Goal: Task Accomplishment & Management: Use online tool/utility

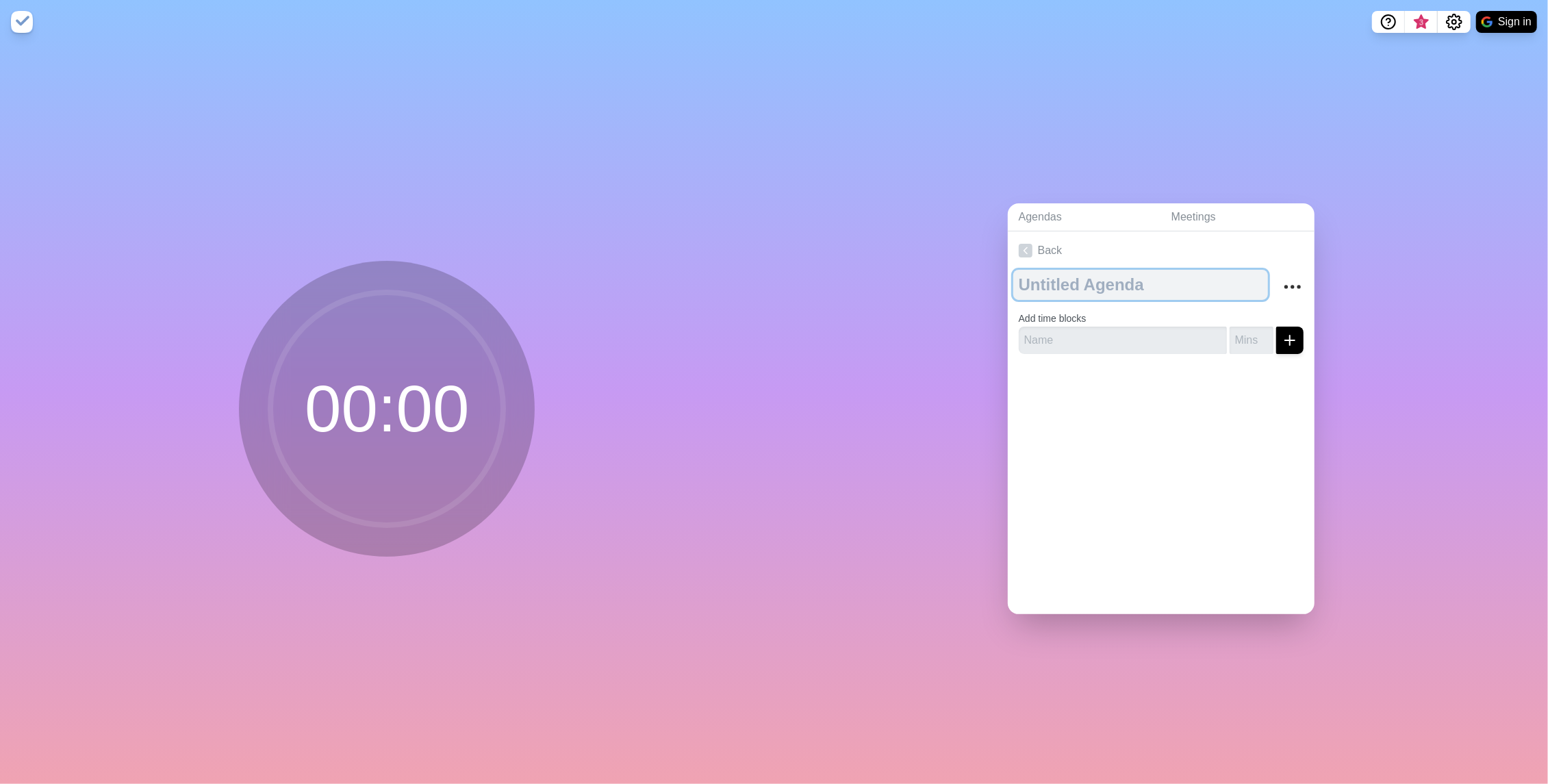
click at [1059, 292] on textarea at bounding box center [1141, 284] width 255 height 30
type textarea "BlossomMD x RedNexusNow"
click at [1083, 339] on input "text" at bounding box center [1122, 340] width 208 height 27
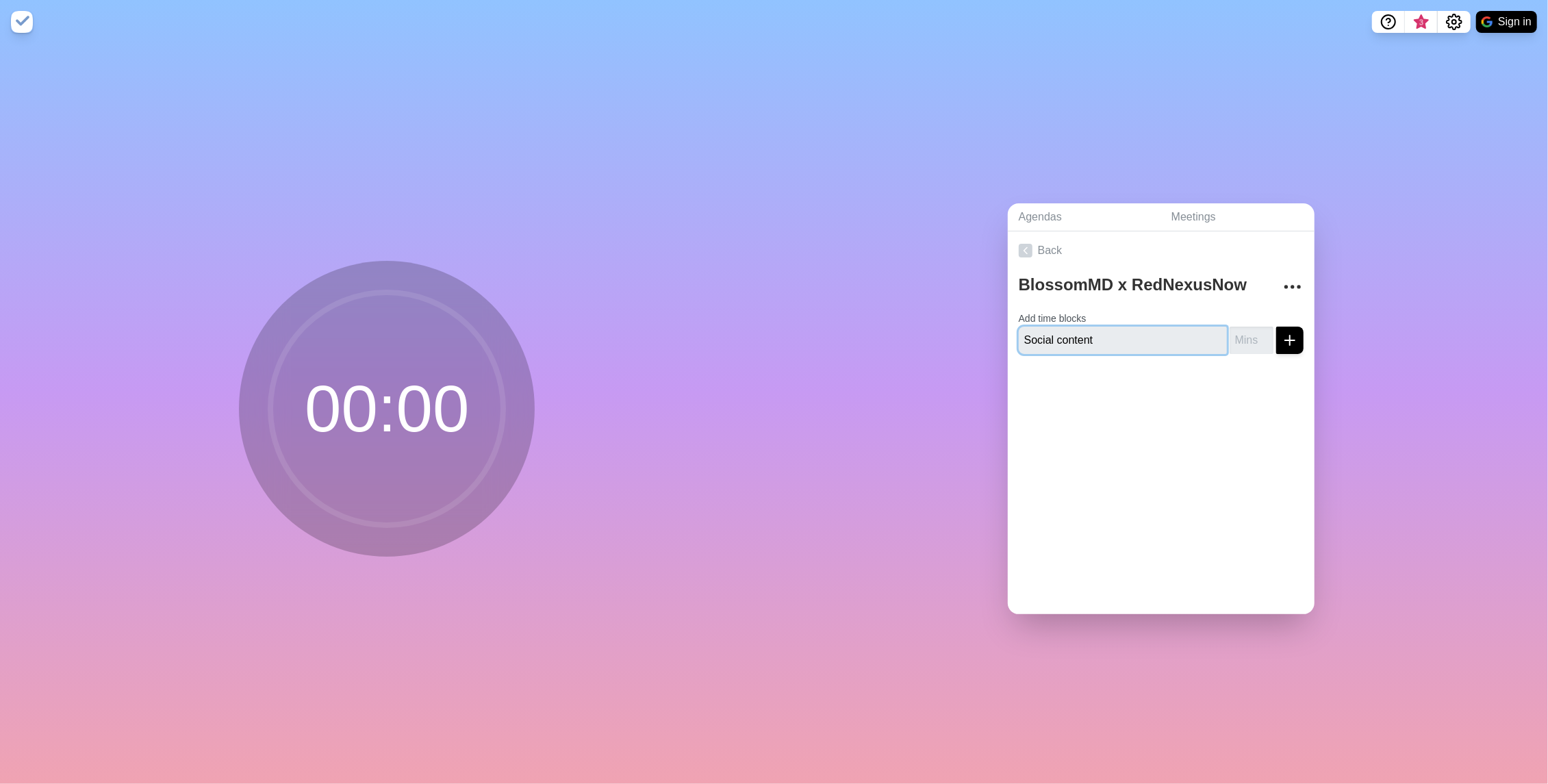
type input "Social content"
click at [1252, 334] on input "number" at bounding box center [1252, 340] width 44 height 27
type input "15"
click at [1296, 338] on icon "submit" at bounding box center [1289, 339] width 16 height 16
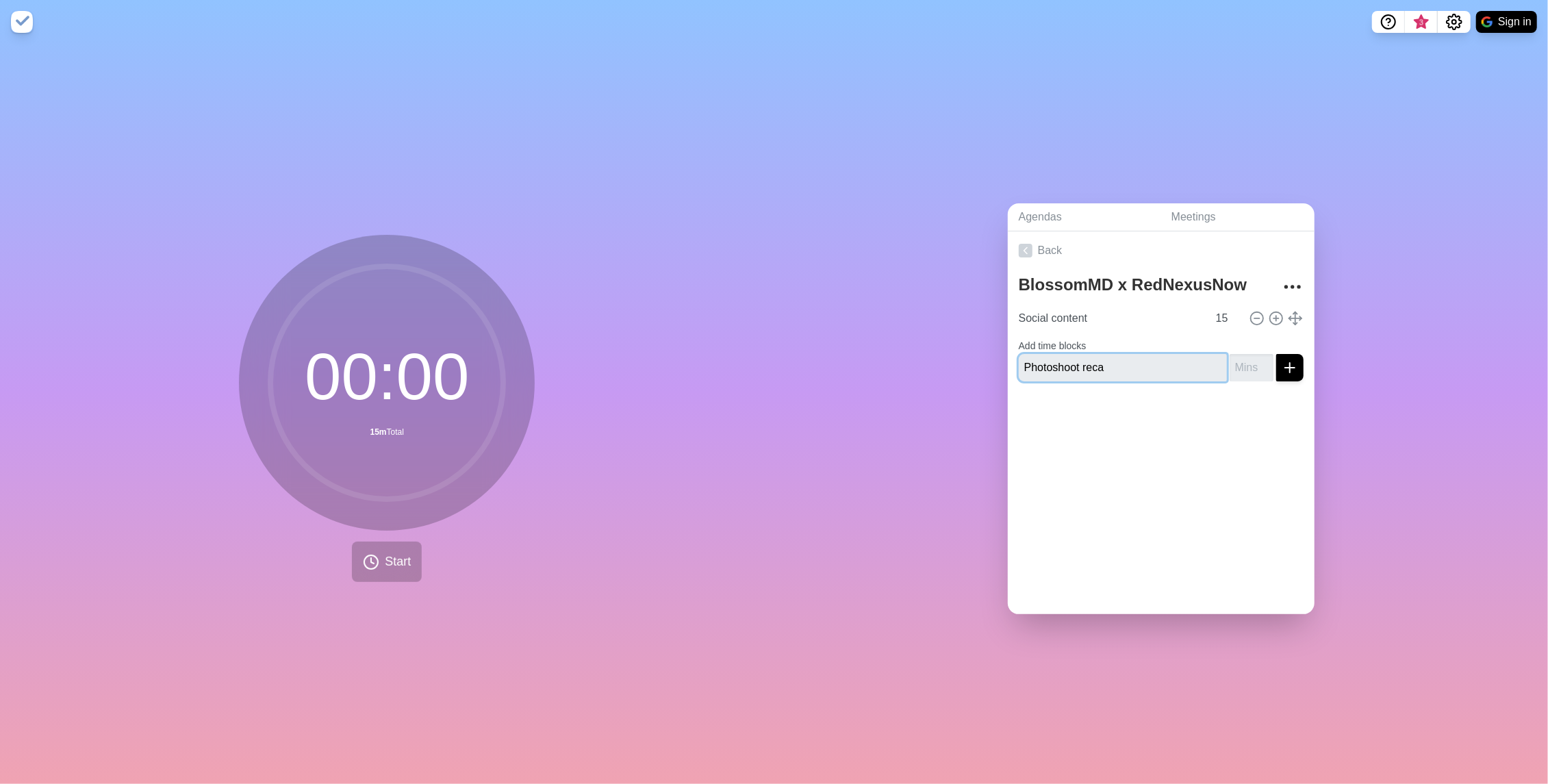
type input "Photoshoot recap"
click at [1263, 359] on input "1" at bounding box center [1252, 367] width 44 height 27
click at [1263, 359] on input "2" at bounding box center [1252, 367] width 44 height 27
click at [1263, 359] on input "3" at bounding box center [1252, 367] width 44 height 27
click at [1263, 359] on input "4" at bounding box center [1252, 367] width 44 height 27
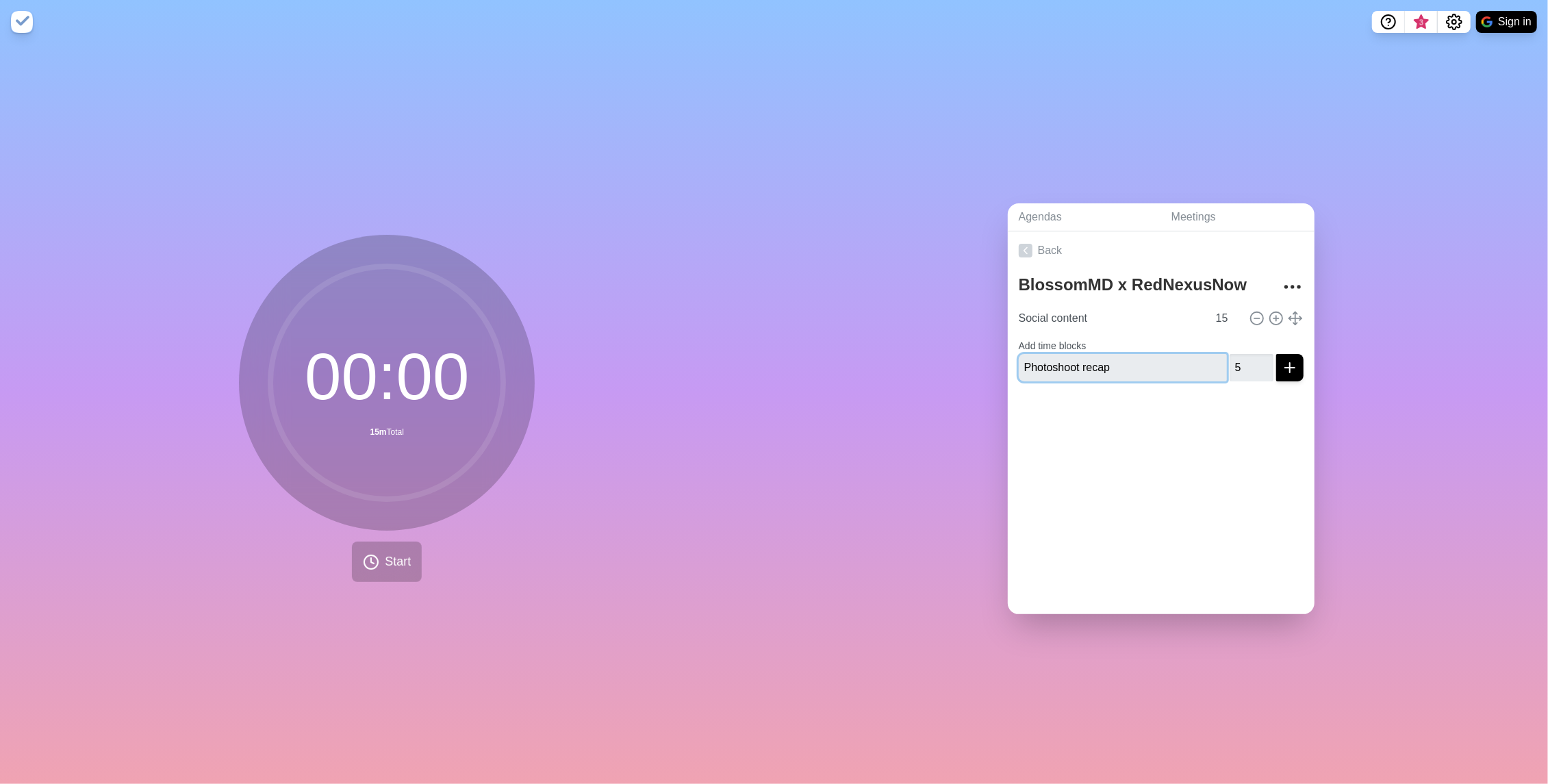
click at [1263, 359] on input "5" at bounding box center [1252, 367] width 44 height 27
click at [1263, 359] on input "6" at bounding box center [1252, 367] width 44 height 27
click at [1263, 359] on input "7" at bounding box center [1252, 367] width 44 height 27
click at [1263, 359] on input "8" at bounding box center [1252, 367] width 44 height 27
click at [1263, 359] on input "9" at bounding box center [1252, 367] width 44 height 27
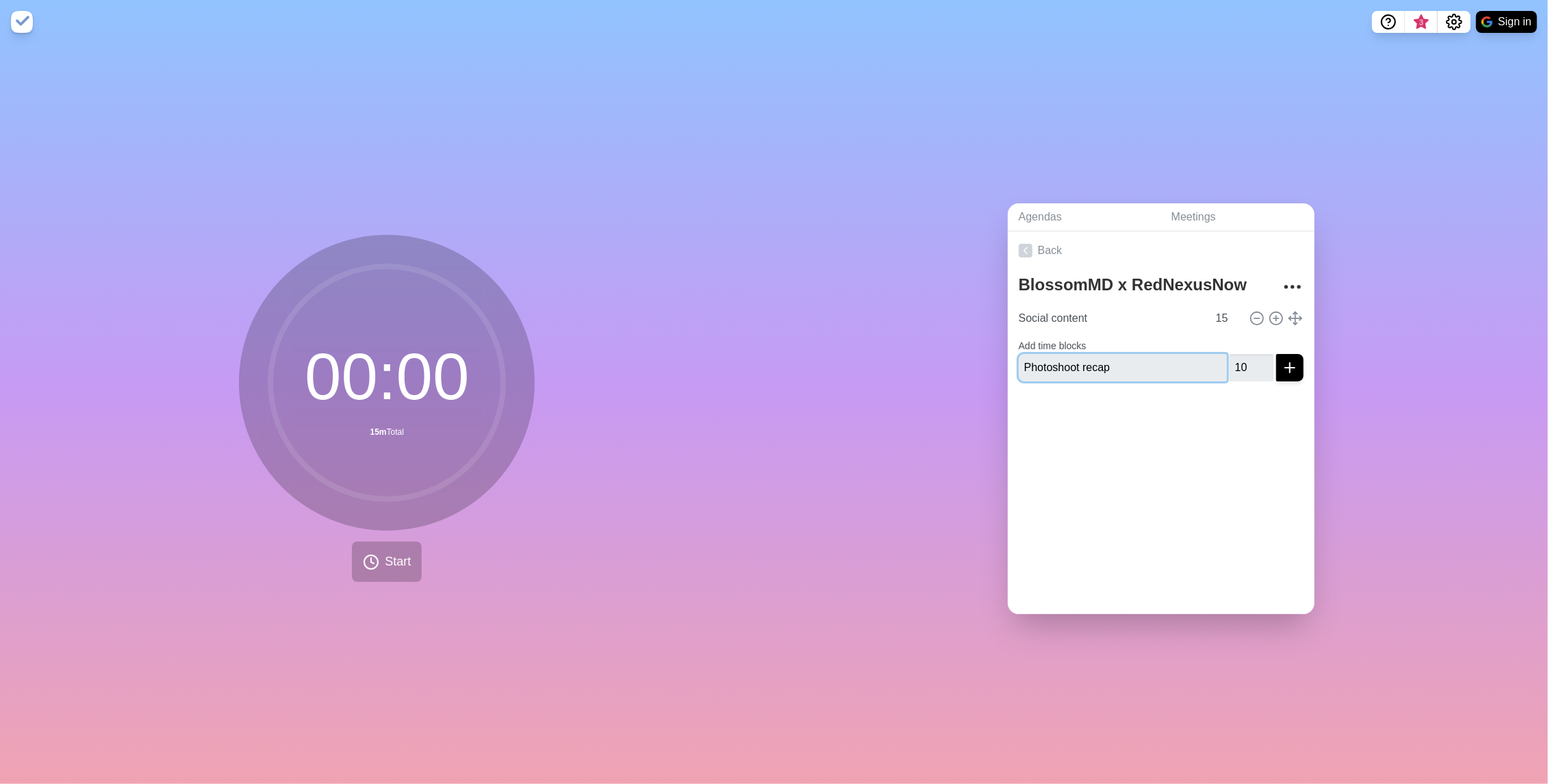
type input "10"
click at [1263, 359] on input "10" at bounding box center [1252, 367] width 44 height 27
type input "Photoshoot recap"
click at [1283, 358] on button "submit" at bounding box center [1290, 367] width 27 height 27
click at [1078, 380] on input "text" at bounding box center [1122, 378] width 208 height 27
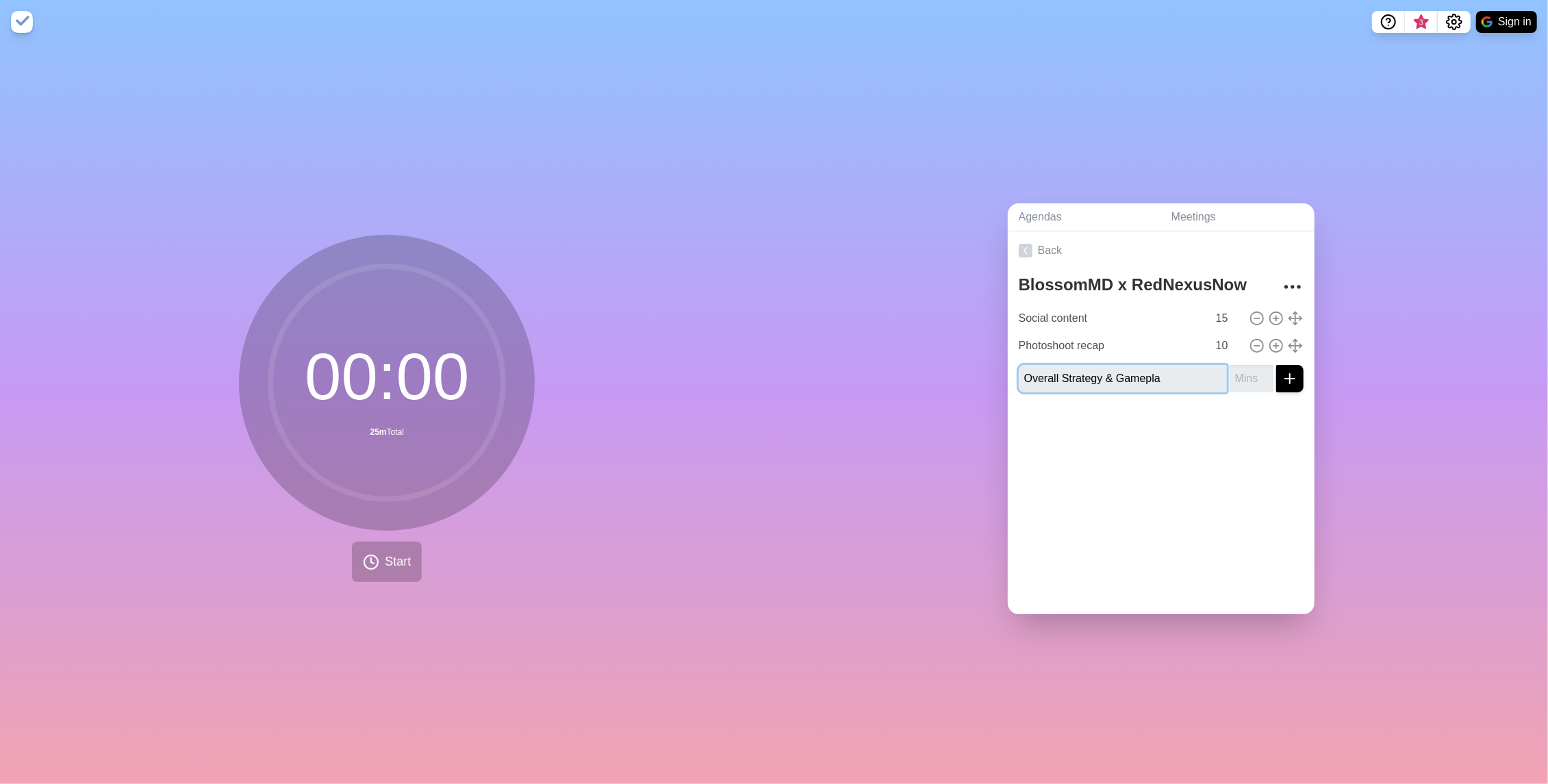
type input "Overall Strategy & Gameplan"
click at [1265, 370] on input "1" at bounding box center [1252, 378] width 44 height 27
click at [1265, 370] on input "2" at bounding box center [1252, 378] width 44 height 27
click at [1265, 370] on input "3" at bounding box center [1252, 378] width 44 height 27
click at [1265, 370] on input "4" at bounding box center [1252, 378] width 44 height 27
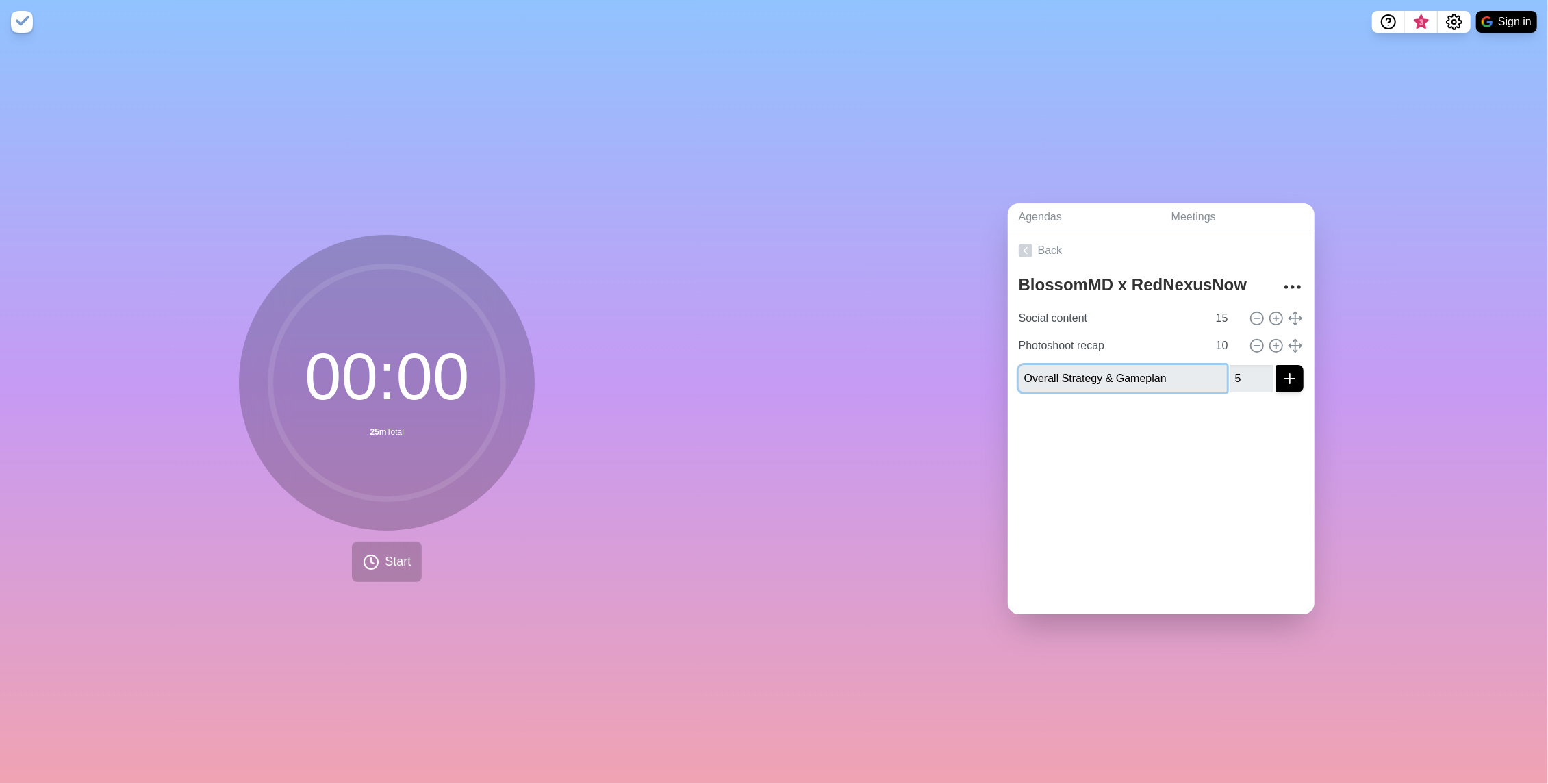
click at [1265, 370] on input "5" at bounding box center [1252, 378] width 44 height 27
click at [1265, 370] on input "6" at bounding box center [1252, 378] width 44 height 27
click at [1265, 370] on input "7" at bounding box center [1252, 378] width 44 height 27
click at [1265, 370] on input "8" at bounding box center [1252, 378] width 44 height 27
click at [1265, 370] on input "9" at bounding box center [1252, 378] width 44 height 27
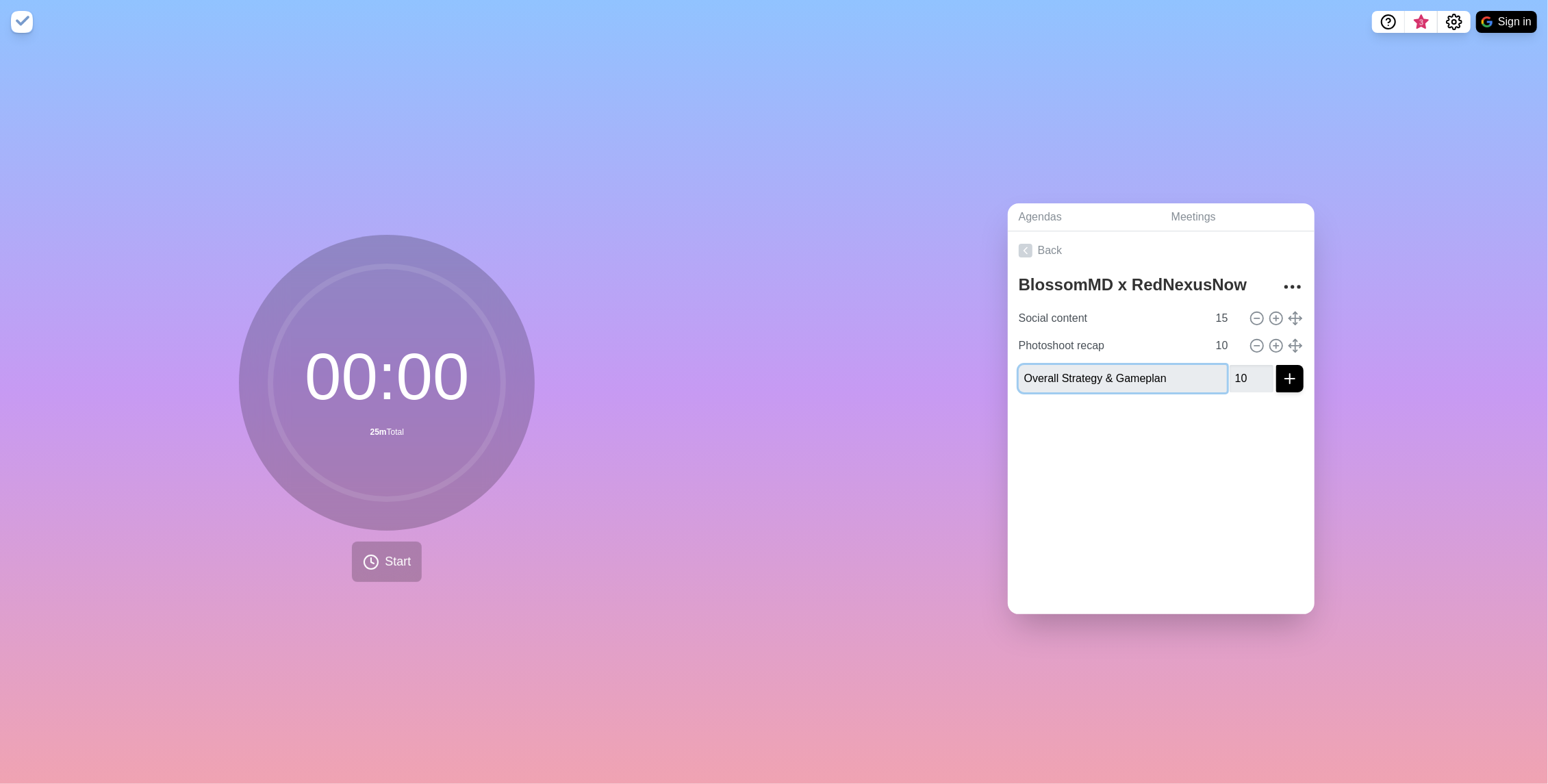
click at [1265, 370] on input "10" at bounding box center [1252, 378] width 44 height 27
click at [1265, 370] on input "11" at bounding box center [1252, 378] width 44 height 27
click at [1265, 370] on input "12" at bounding box center [1252, 378] width 44 height 27
click at [1265, 370] on input "13" at bounding box center [1252, 378] width 44 height 27
click at [1265, 370] on input "14" at bounding box center [1252, 378] width 44 height 27
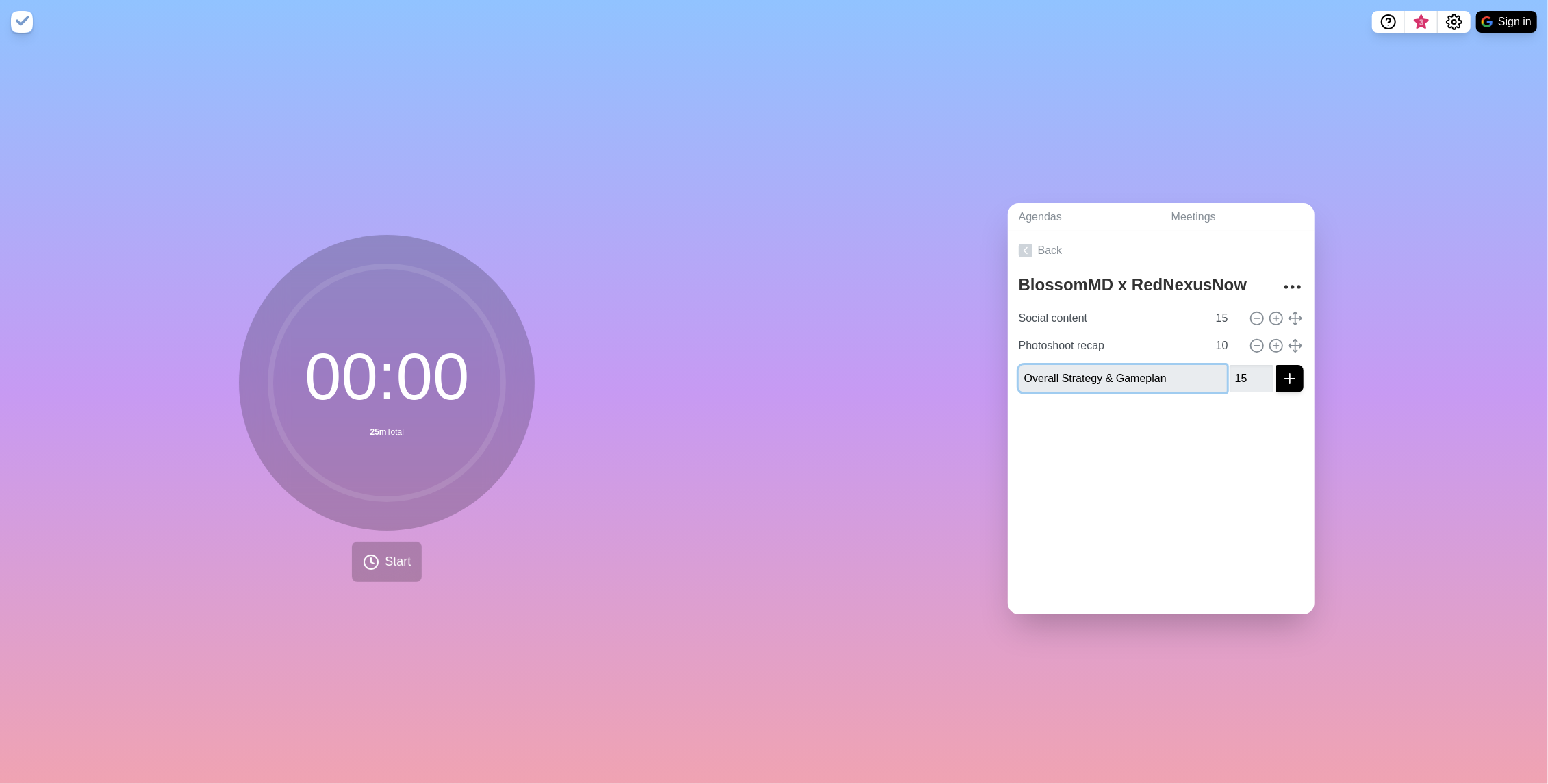
type input "15"
click at [1265, 370] on input "15" at bounding box center [1252, 378] width 44 height 27
type input "Overall Strategy & Gameplan"
click at [1301, 371] on button "submit" at bounding box center [1290, 378] width 27 height 27
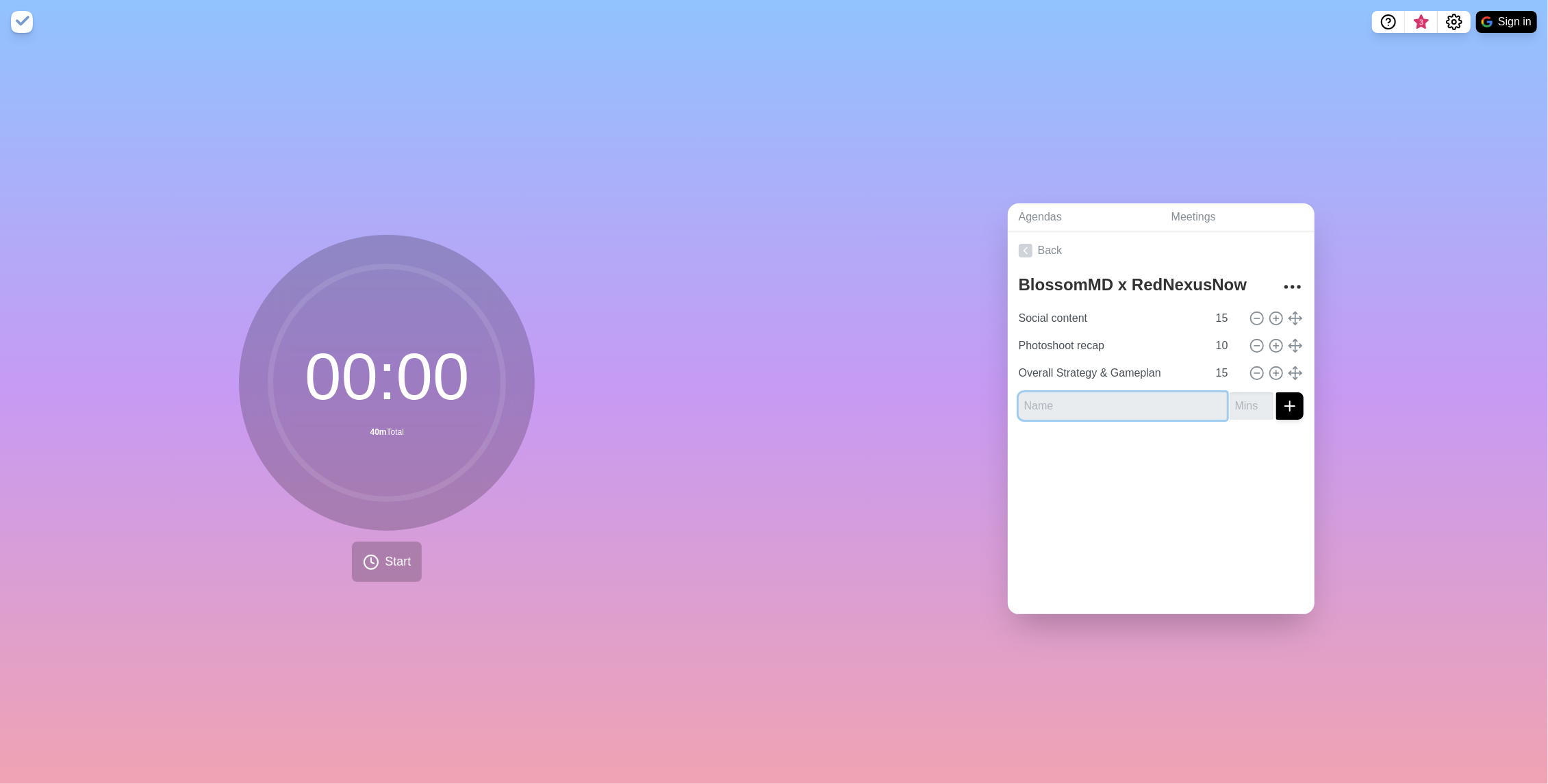
click at [1140, 404] on input "text" at bounding box center [1122, 406] width 208 height 27
type input "n"
type input "Next steps"
click at [1265, 395] on input "1" at bounding box center [1252, 406] width 44 height 27
click at [1265, 395] on input "2" at bounding box center [1252, 406] width 44 height 27
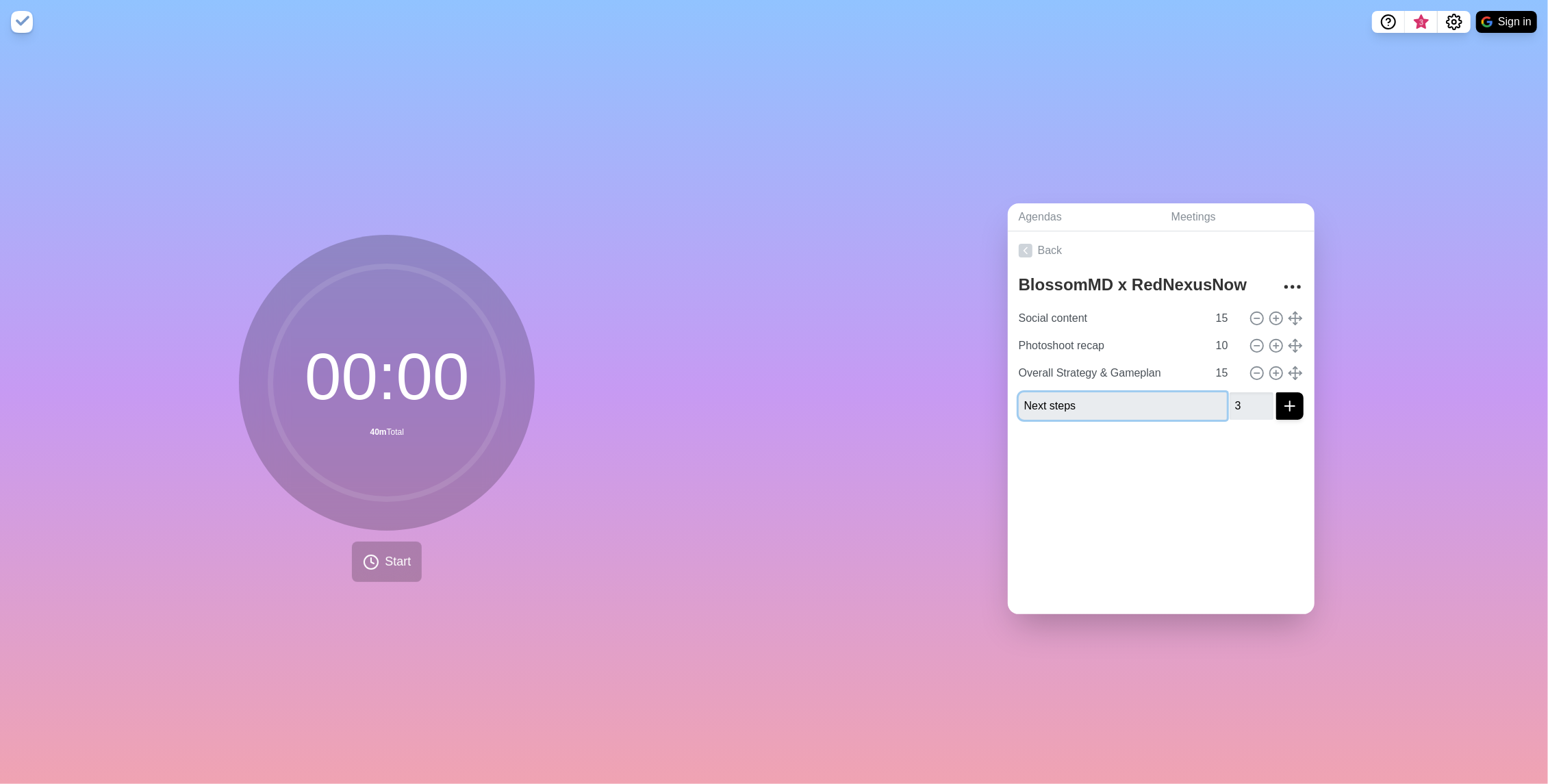
click at [1265, 395] on input "3" at bounding box center [1252, 406] width 44 height 27
click at [1265, 395] on input "4" at bounding box center [1252, 406] width 44 height 27
click at [1265, 395] on input "5" at bounding box center [1252, 406] width 44 height 27
click at [1265, 395] on input "6" at bounding box center [1252, 406] width 44 height 27
click at [1265, 395] on input "7" at bounding box center [1252, 406] width 44 height 27
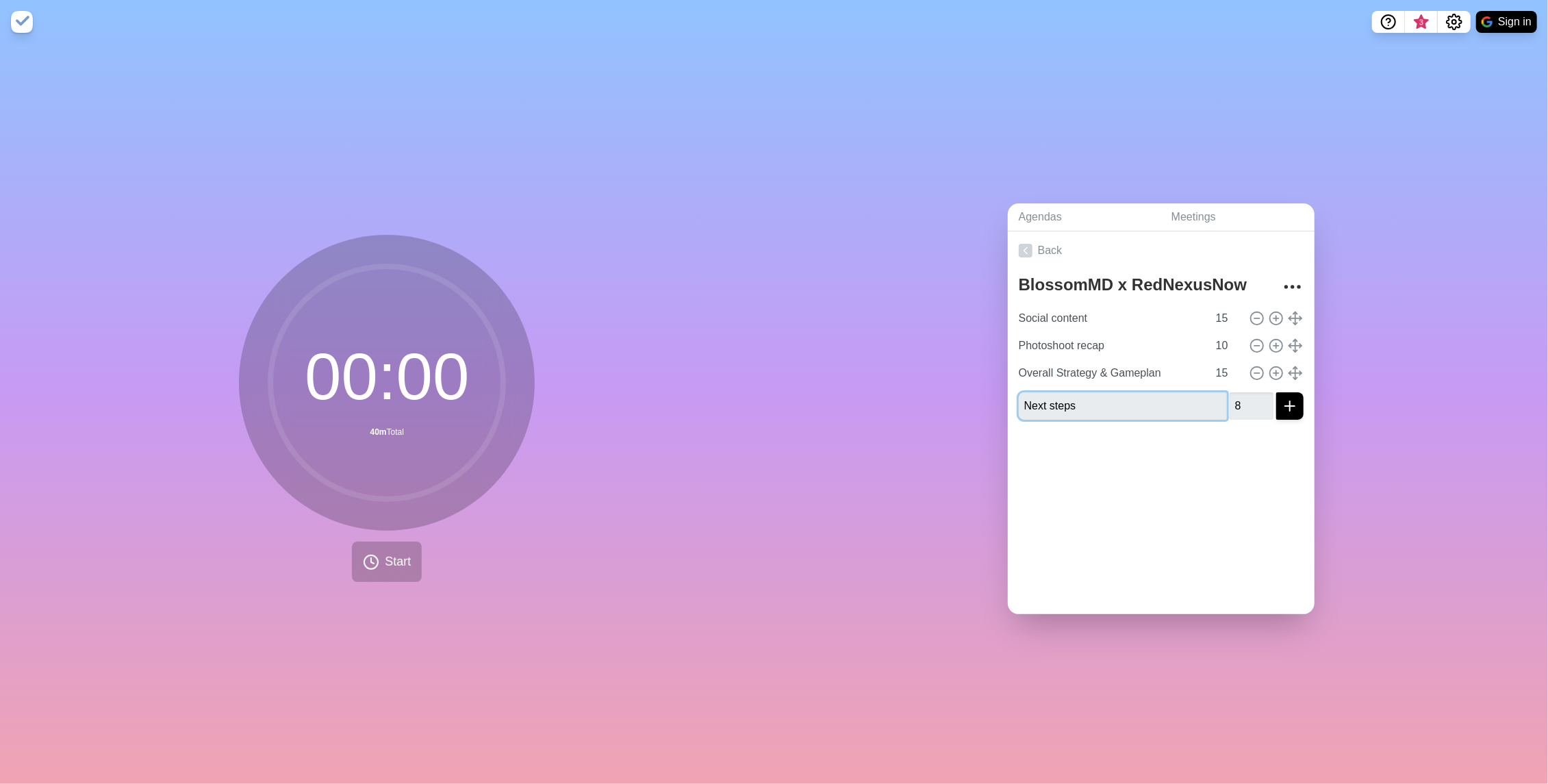
click at [1265, 395] on input "8" at bounding box center [1252, 406] width 44 height 27
click at [1265, 395] on input "9" at bounding box center [1252, 406] width 44 height 27
type input "10"
click at [1265, 395] on input "10" at bounding box center [1252, 406] width 44 height 27
type input "Next steps"
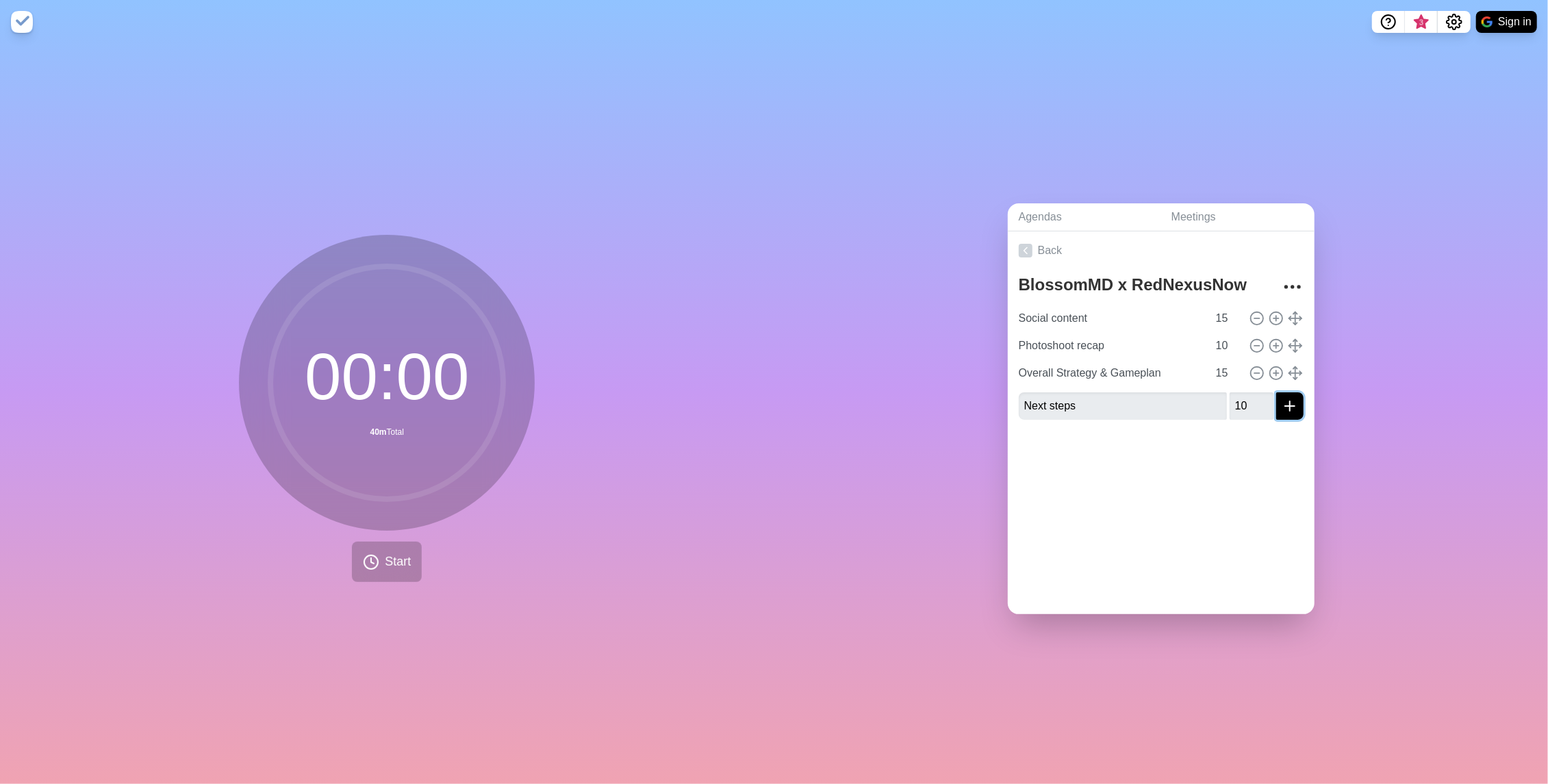
click at [1287, 404] on icon "submit" at bounding box center [1289, 406] width 16 height 16
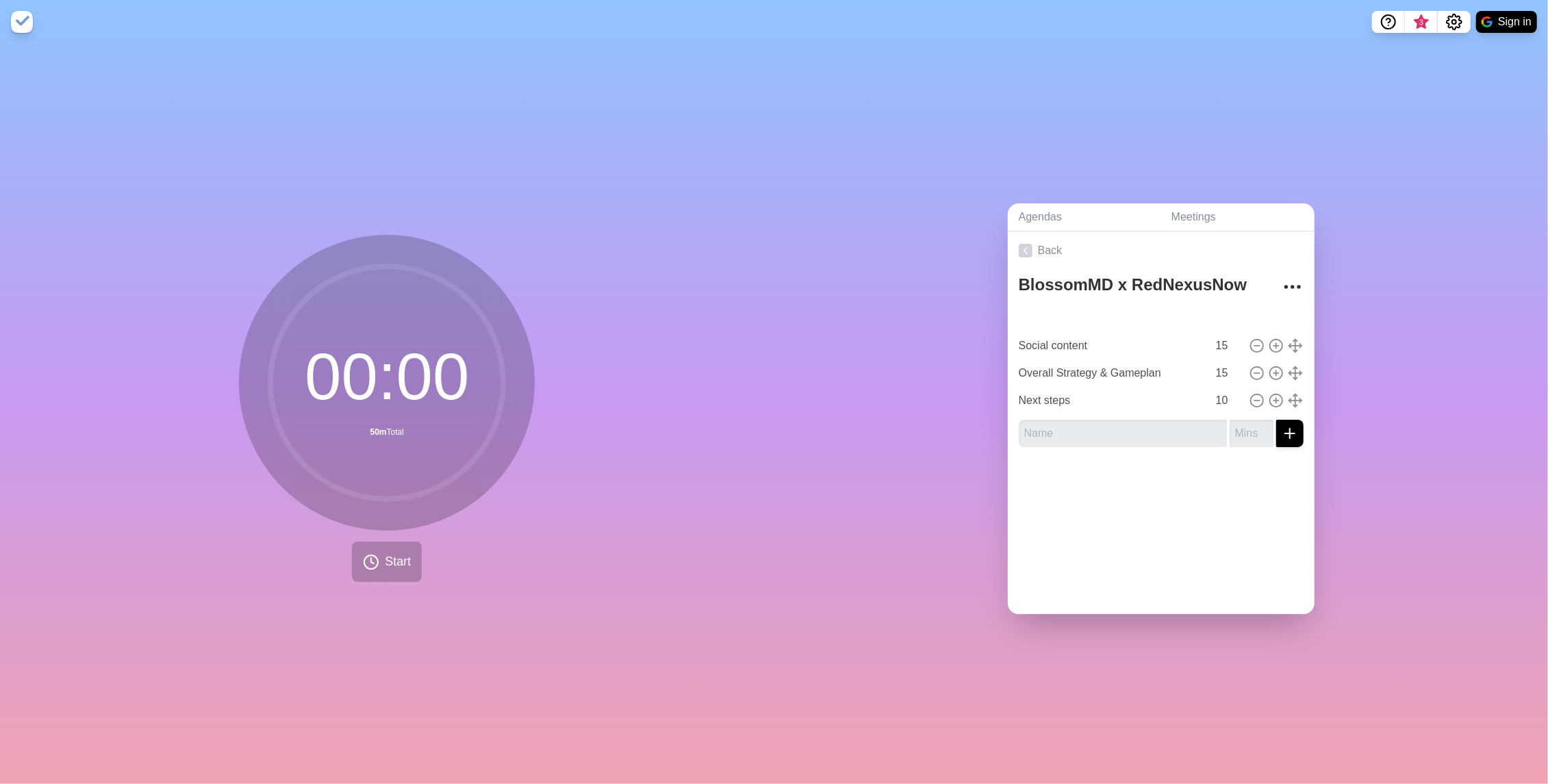
type input "Photoshoot recap"
type input "10"
type input "Social content"
type input "15"
click at [1156, 423] on input "text" at bounding box center [1122, 433] width 208 height 27
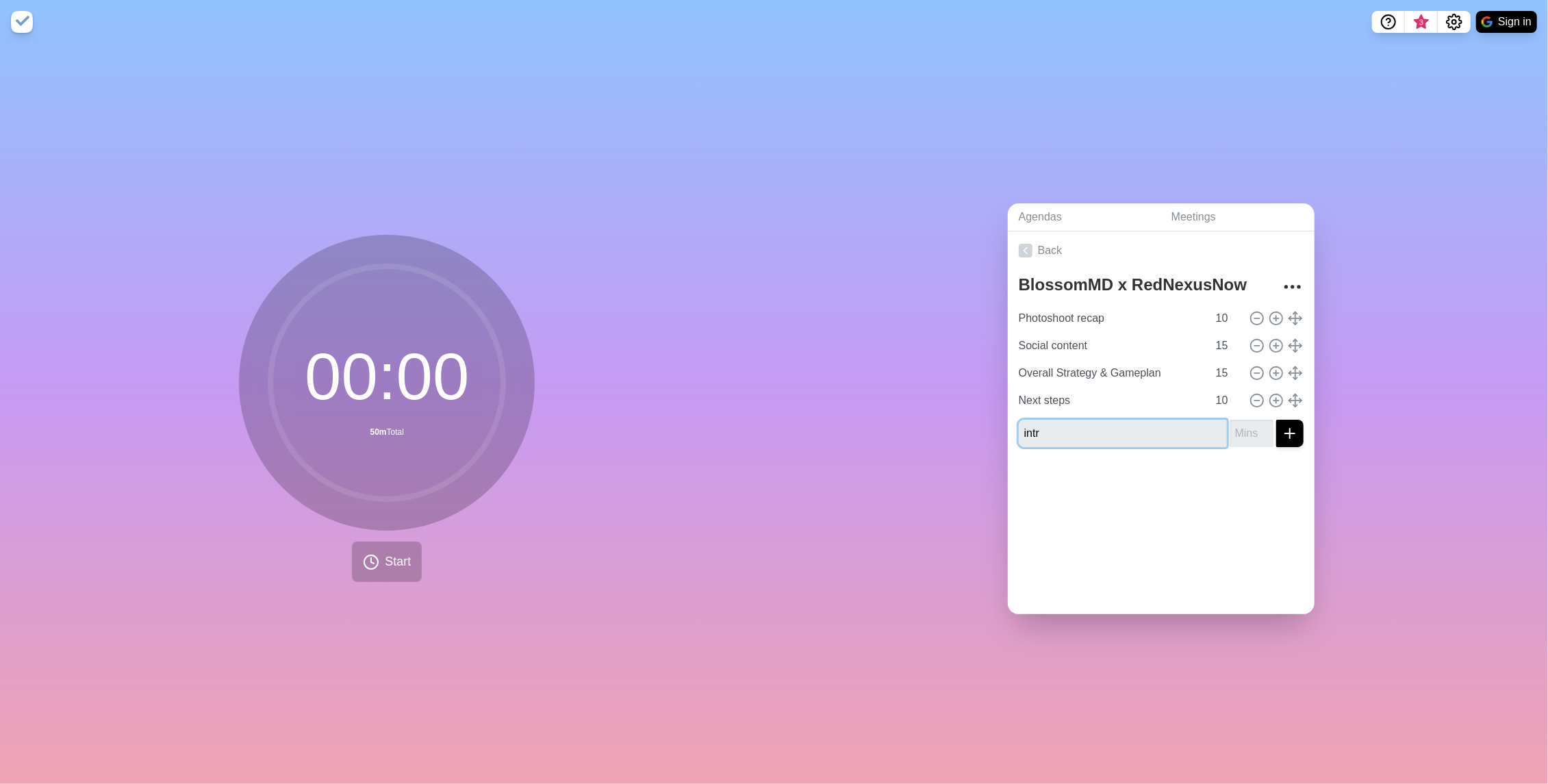
type input "intro"
click at [1268, 426] on input "1" at bounding box center [1252, 433] width 44 height 27
click at [1268, 426] on input "2" at bounding box center [1252, 433] width 44 height 27
click at [1268, 426] on input "3" at bounding box center [1252, 433] width 44 height 27
click at [1268, 426] on input "4" at bounding box center [1252, 433] width 44 height 27
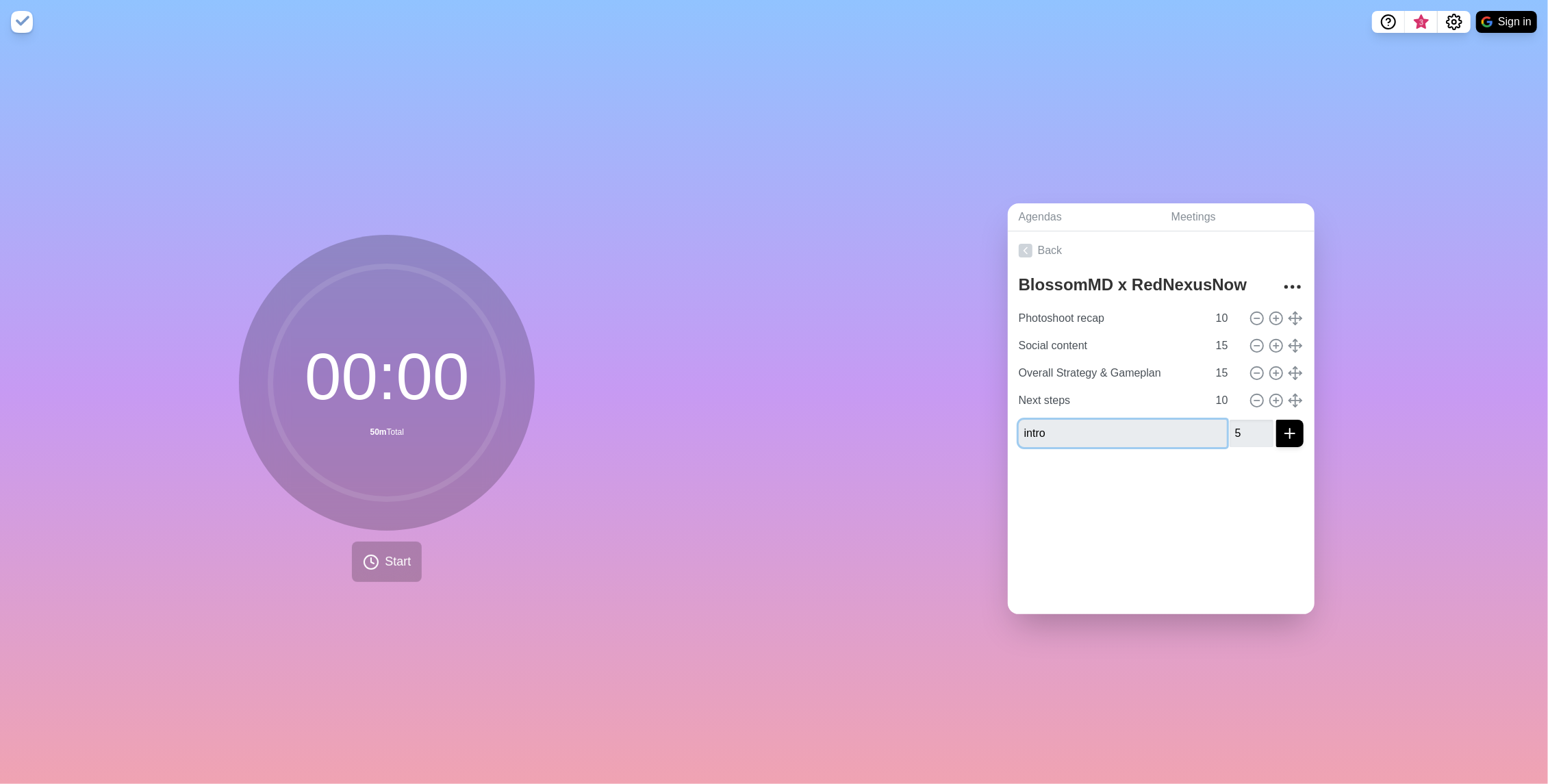
type input "5"
click at [1268, 426] on input "5" at bounding box center [1252, 433] width 44 height 27
type input "intro"
click at [1283, 425] on icon "submit" at bounding box center [1289, 433] width 16 height 16
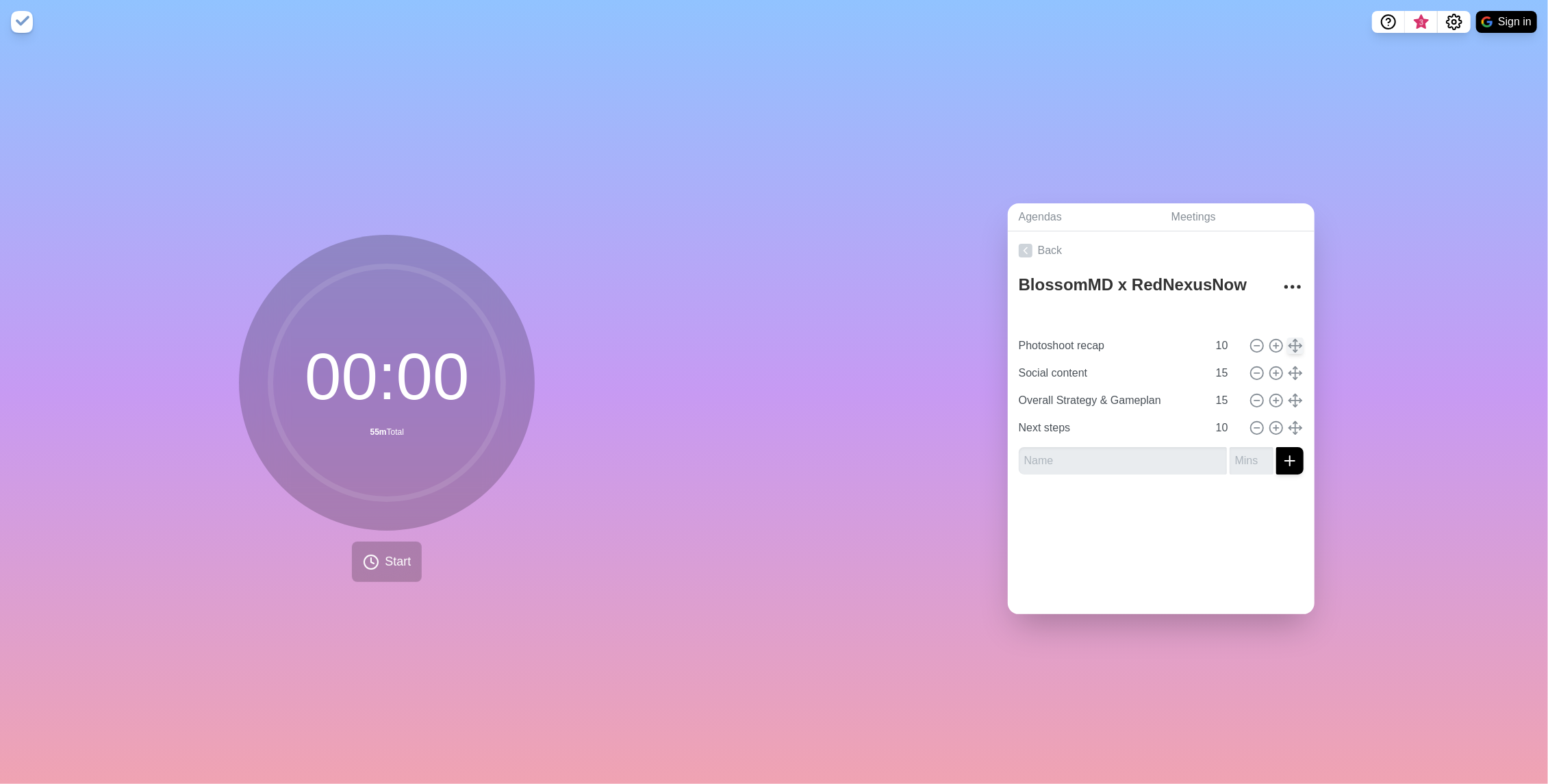
type input "intro"
type input "5"
type input "Photoshoot recap"
type input "10"
type input "Social content"
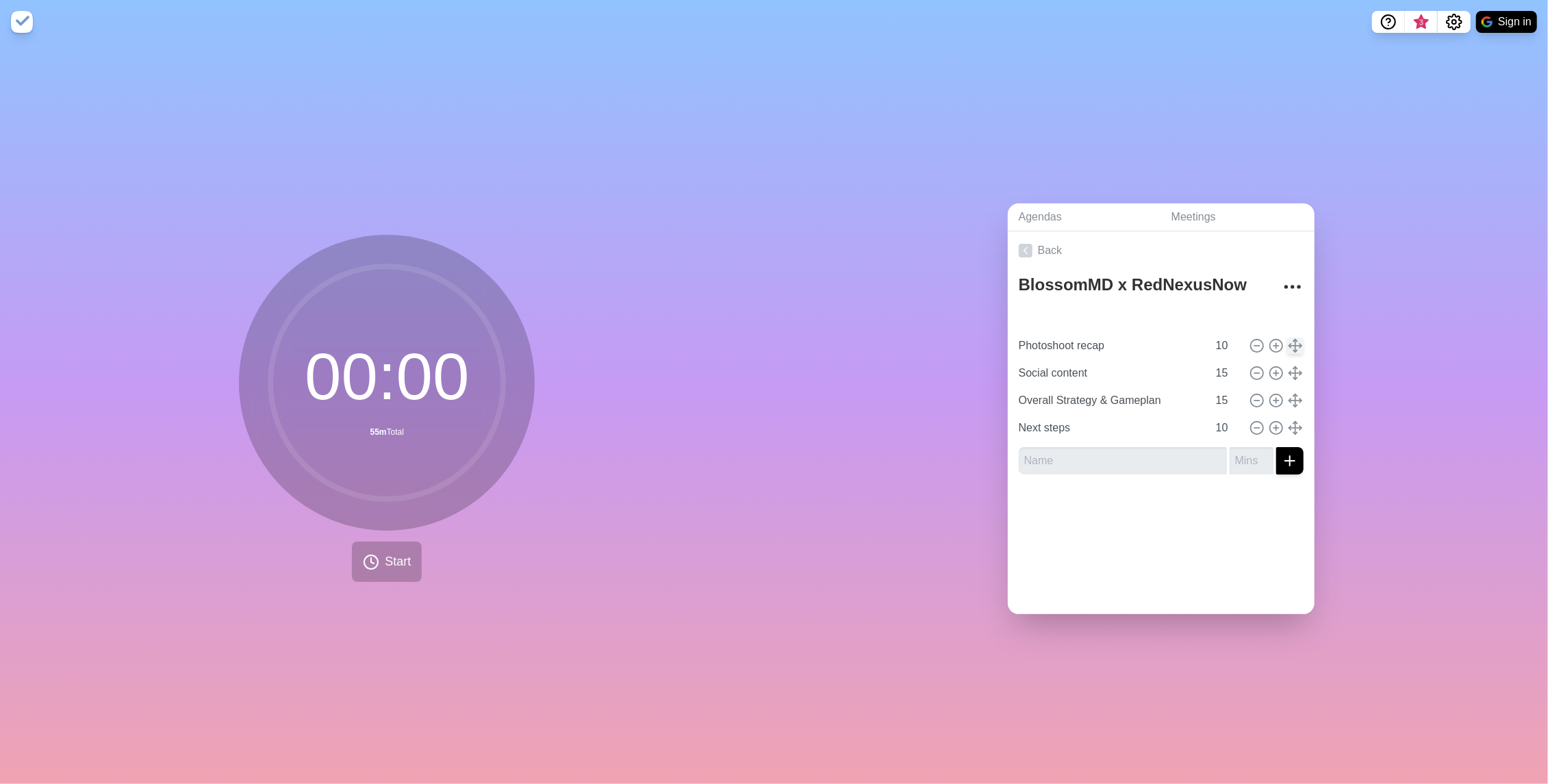
type input "Overall Strategy & Gameplan"
type input "15"
type input "Next steps"
type input "10"
click at [1171, 452] on input "text" at bounding box center [1122, 461] width 208 height 27
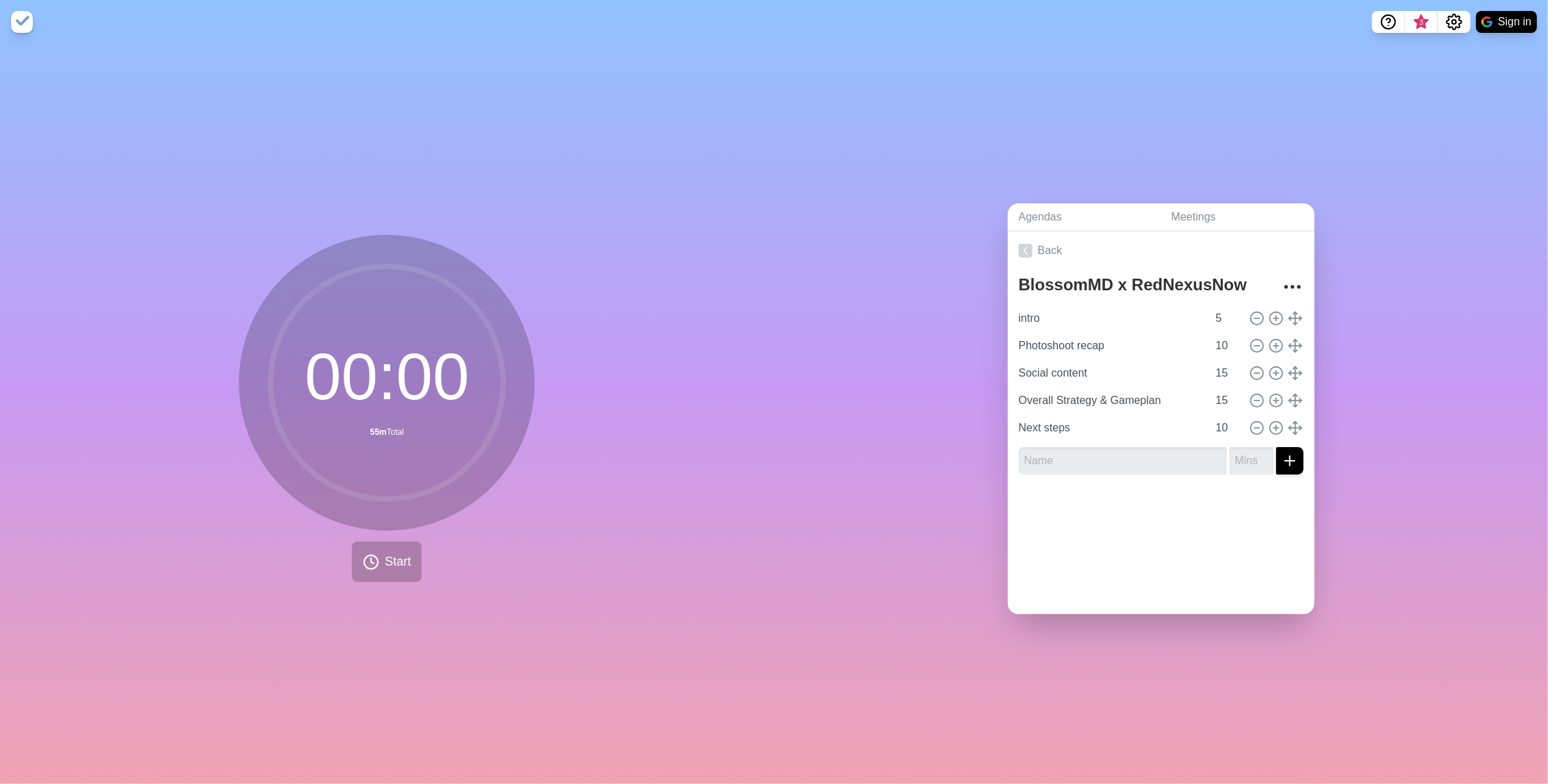
click at [1170, 501] on div at bounding box center [1160, 512] width 306 height 55
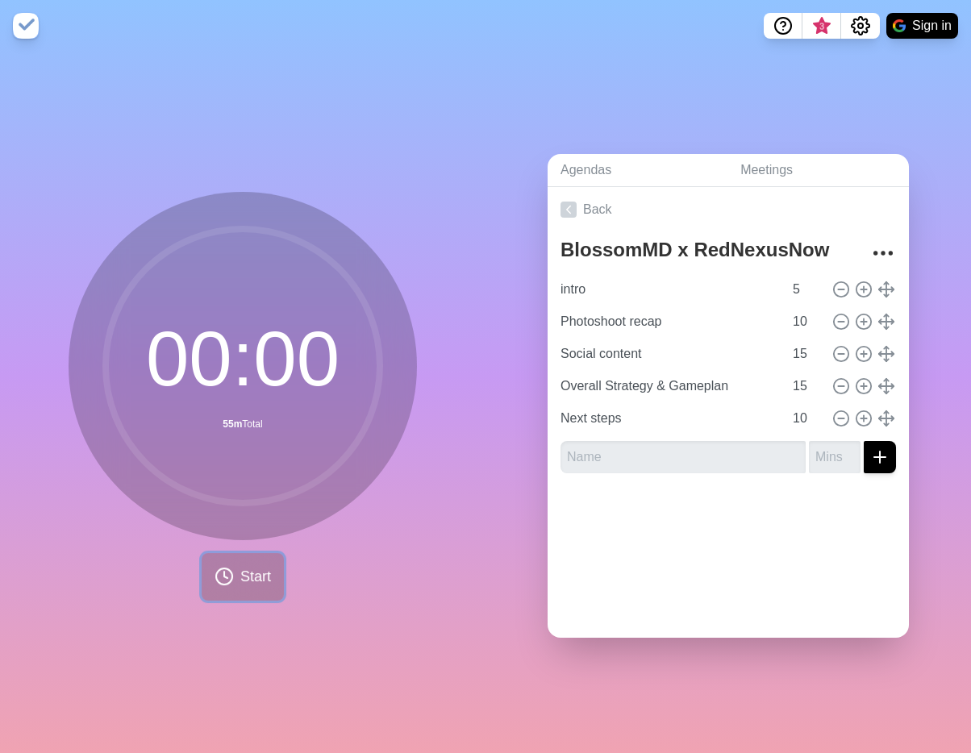
click at [264, 578] on span "Start" at bounding box center [255, 577] width 31 height 22
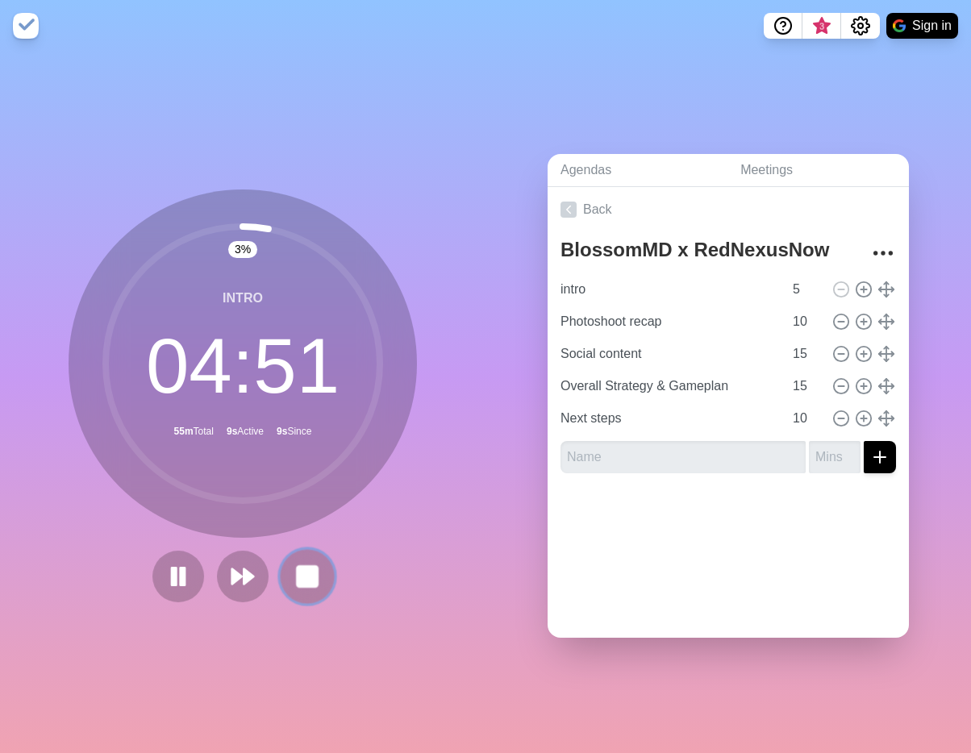
click at [308, 584] on rect at bounding box center [307, 576] width 20 height 20
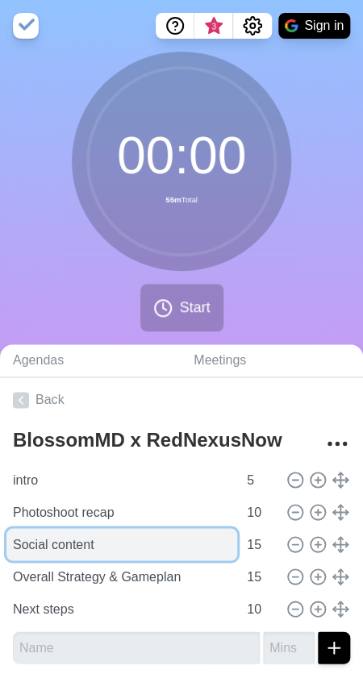
click at [84, 547] on input "Social content" at bounding box center [121, 544] width 231 height 32
click at [60, 537] on input "Social content" at bounding box center [121, 544] width 231 height 32
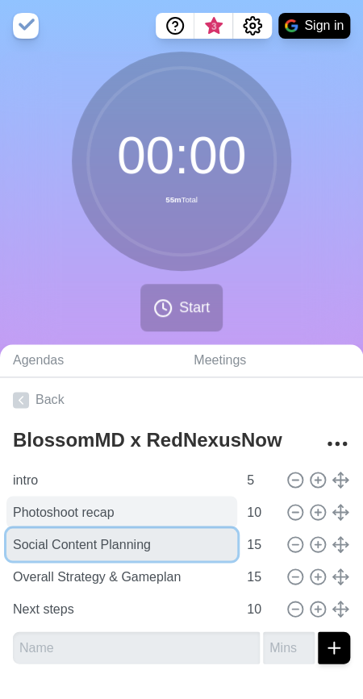
type input "Social Content Planning"
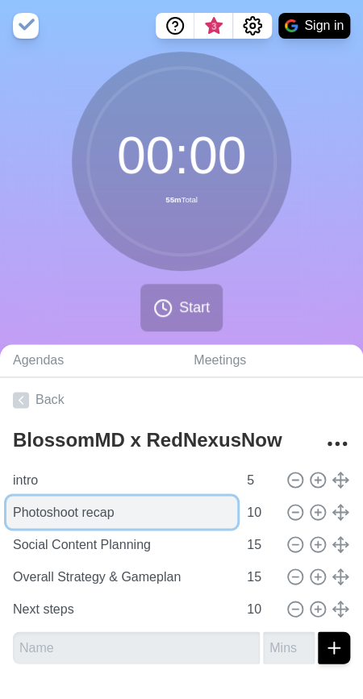
click at [140, 509] on input "Photoshoot recap" at bounding box center [121, 512] width 231 height 32
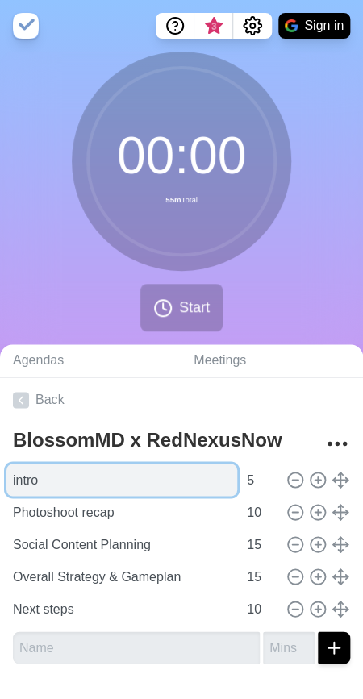
click at [134, 480] on input "intro" at bounding box center [121, 480] width 231 height 32
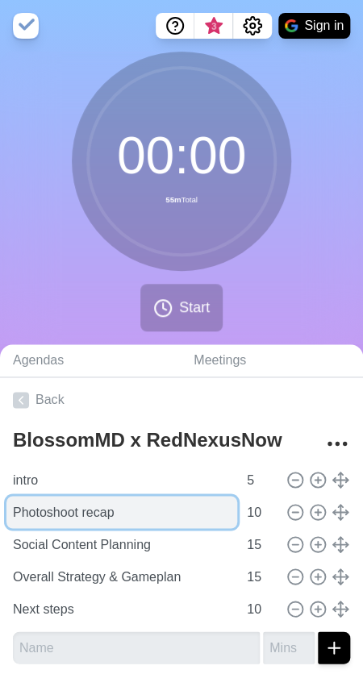
click at [119, 507] on input "Photoshoot recap" at bounding box center [121, 512] width 231 height 32
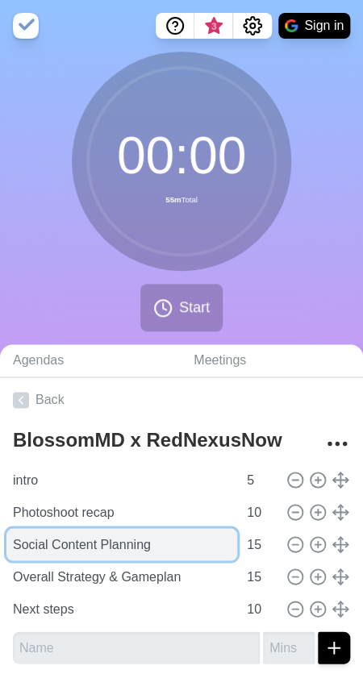
click at [132, 540] on input "Social Content Planning" at bounding box center [121, 544] width 231 height 32
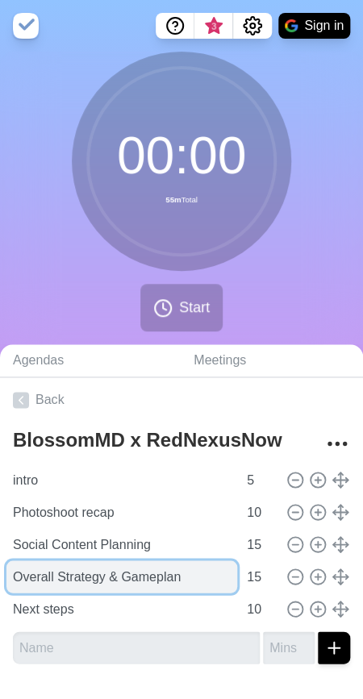
click at [145, 570] on input "Overall Strategy & Gameplan" at bounding box center [121, 577] width 231 height 32
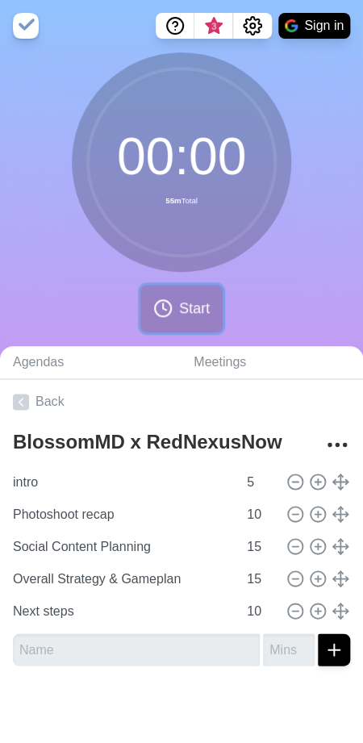
click at [174, 307] on button "Start" at bounding box center [181, 309] width 82 height 48
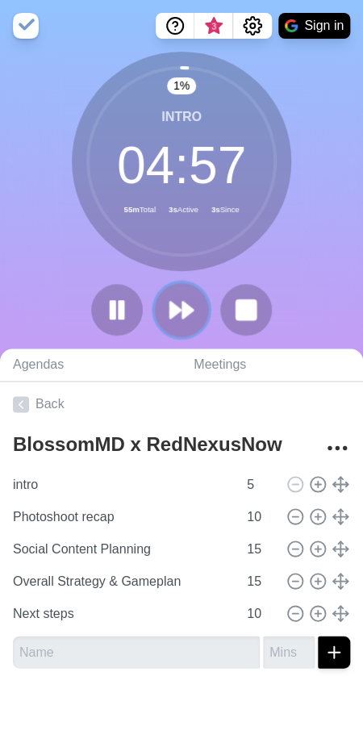
click at [181, 308] on icon at bounding box center [181, 309] width 27 height 27
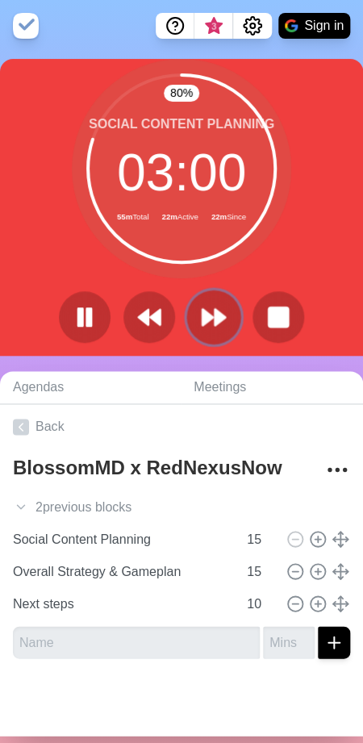
click at [215, 327] on icon at bounding box center [213, 316] width 27 height 27
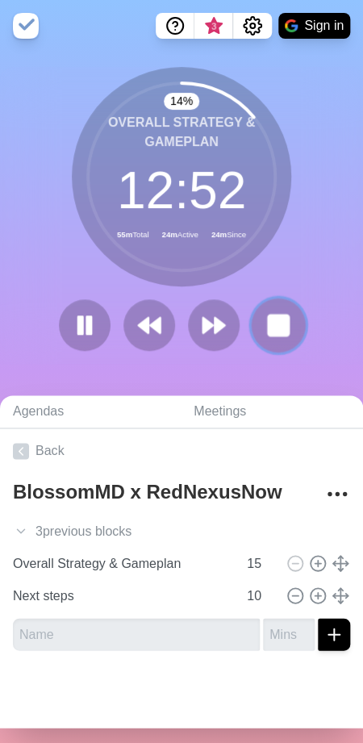
click at [275, 318] on rect at bounding box center [278, 325] width 20 height 20
